Goal: Information Seeking & Learning: Learn about a topic

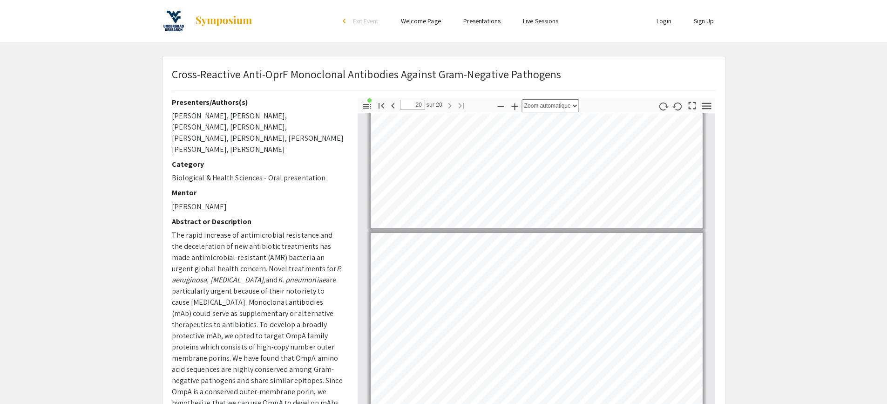
click at [302, 172] on p "Biological & Health Sciences - Oral presentation" at bounding box center [258, 177] width 172 height 11
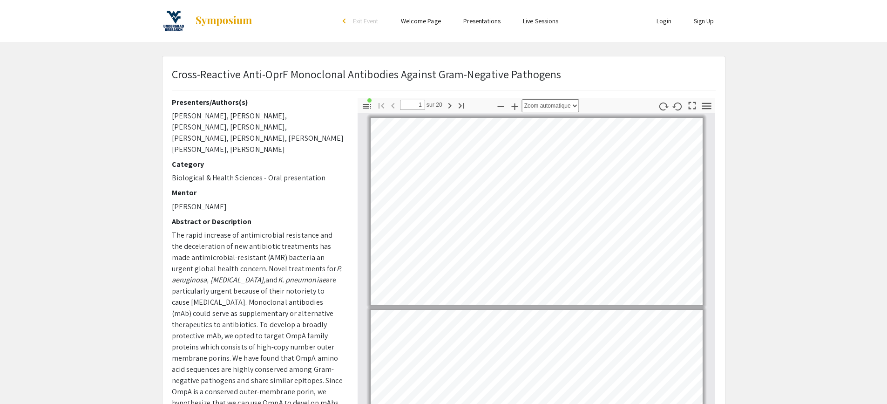
drag, startPoint x: 232, startPoint y: 193, endPoint x: 182, endPoint y: 195, distance: 50.3
click at [182, 201] on p "[PERSON_NAME]" at bounding box center [258, 206] width 172 height 11
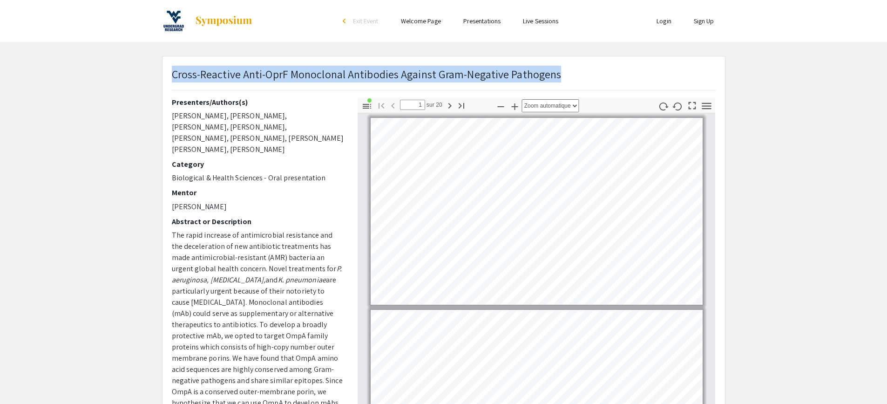
drag, startPoint x: 172, startPoint y: 74, endPoint x: 561, endPoint y: 72, distance: 389.2
click at [561, 72] on div "Cross-Reactive Anti-OprF Monoclonal Antibodies Against Gram-Negative Pathogens" at bounding box center [444, 82] width 558 height 32
copy p "Cross-Reactive Anti-OprF Monoclonal Antibodies Against Gram-Negative Pathogens"
drag, startPoint x: 229, startPoint y: 196, endPoint x: 180, endPoint y: 196, distance: 49.4
click at [180, 201] on p "[PERSON_NAME]" at bounding box center [258, 206] width 172 height 11
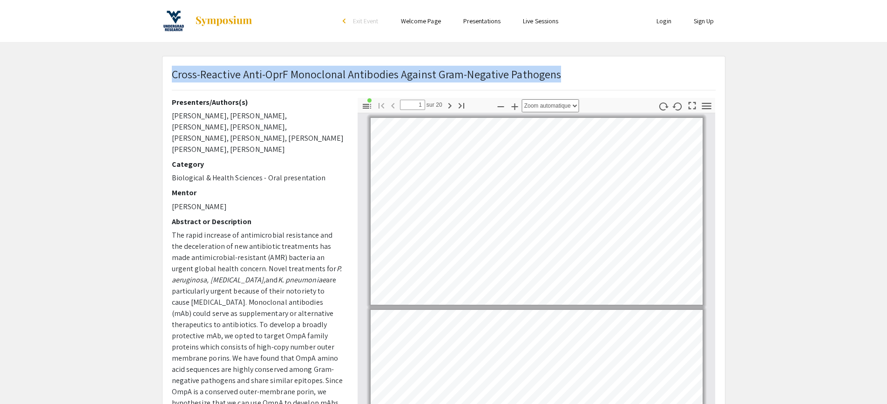
copy p "[PERSON_NAME]"
click at [261, 201] on p "[PERSON_NAME]" at bounding box center [258, 206] width 172 height 11
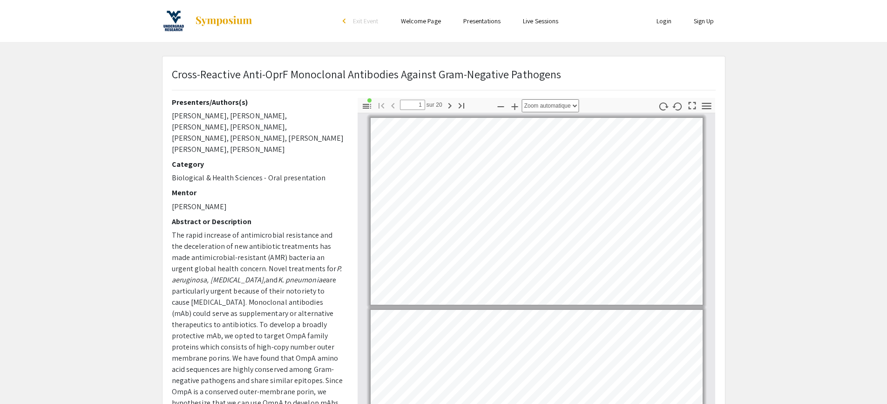
drag, startPoint x: 235, startPoint y: 198, endPoint x: 183, endPoint y: 199, distance: 52.2
click at [183, 201] on p "[PERSON_NAME]" at bounding box center [258, 206] width 172 height 11
copy p "[PERSON_NAME]"
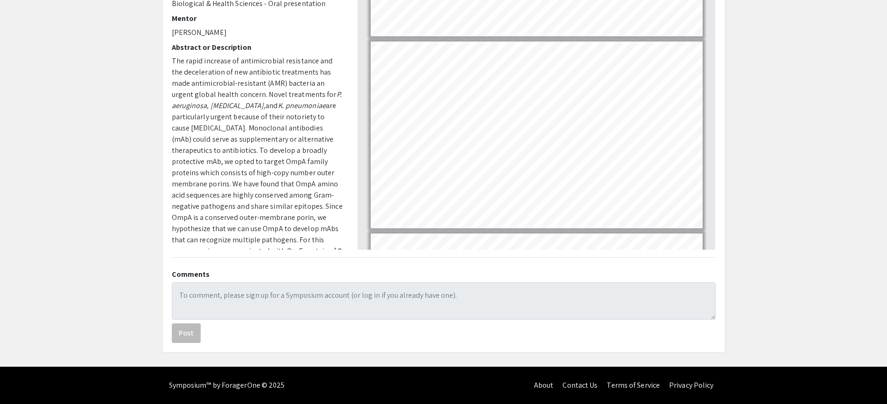
scroll to position [237, 0]
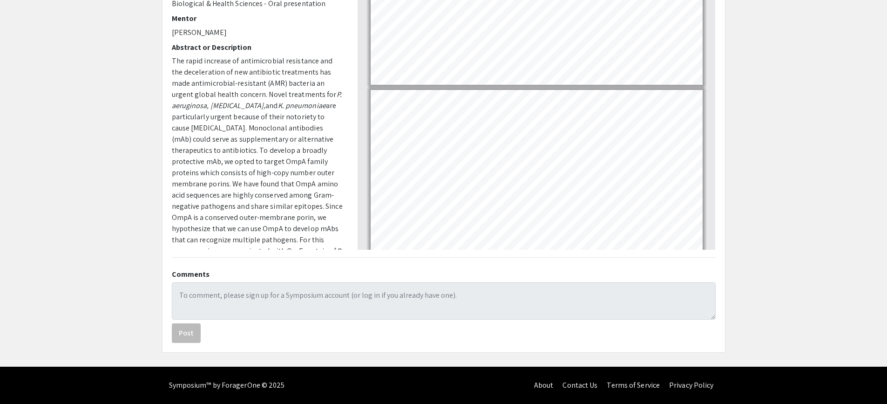
type input "1"
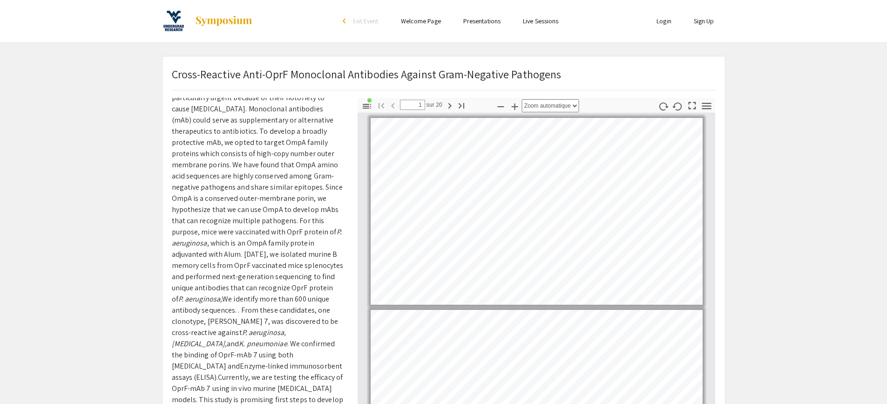
scroll to position [0, 0]
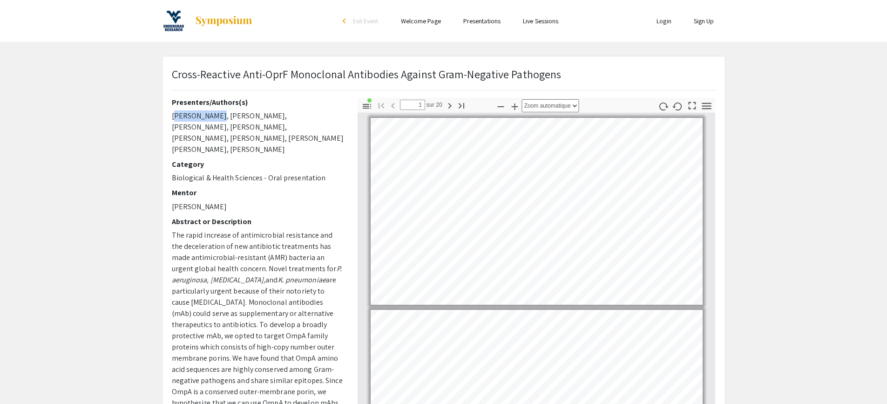
drag, startPoint x: 214, startPoint y: 116, endPoint x: 171, endPoint y: 117, distance: 43.3
click at [171, 117] on div "Presenters/Authors(s) [PERSON_NAME], [PERSON_NAME], [PERSON_NAME], [PERSON_NAME…" at bounding box center [258, 261] width 186 height 326
copy p "[PERSON_NAME]"
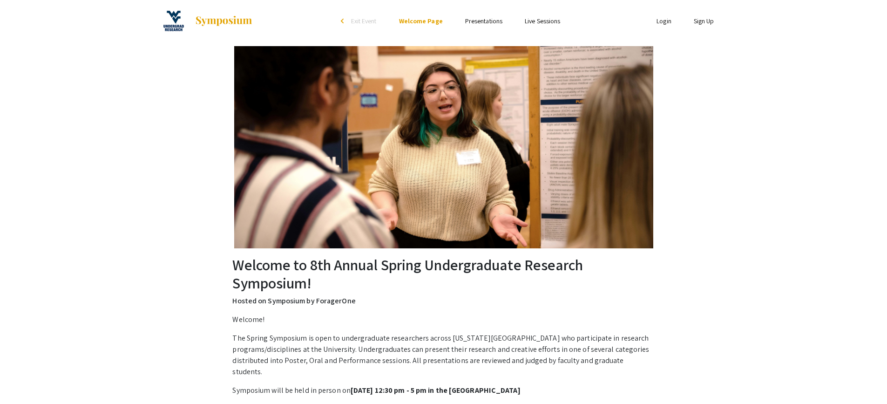
drag, startPoint x: 409, startPoint y: 279, endPoint x: 393, endPoint y: 276, distance: 15.6
click at [409, 279] on h2 "Welcome to 8th Annual Spring Undergraduate Research Symposium!" at bounding box center [443, 274] width 422 height 36
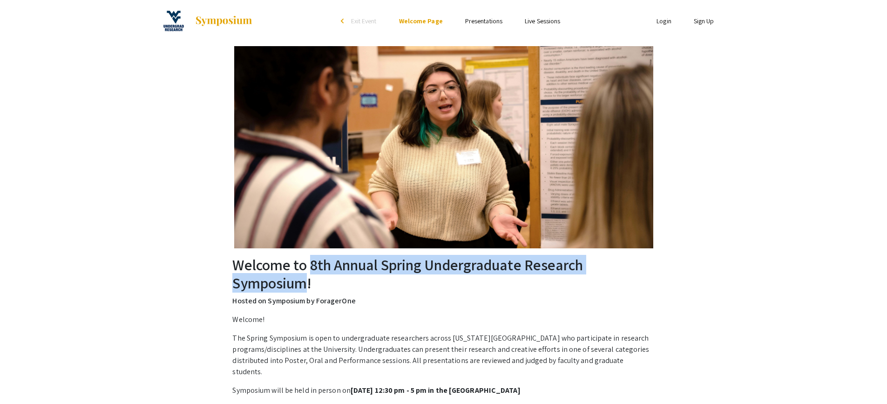
drag, startPoint x: 310, startPoint y: 267, endPoint x: 306, endPoint y: 281, distance: 14.1
click at [306, 281] on h2 "Welcome to 8th Annual Spring Undergraduate Research Symposium!" at bounding box center [443, 274] width 422 height 36
copy h2 "8th Annual Spring Undergraduate Research Symposium"
